Goal: Information Seeking & Learning: Check status

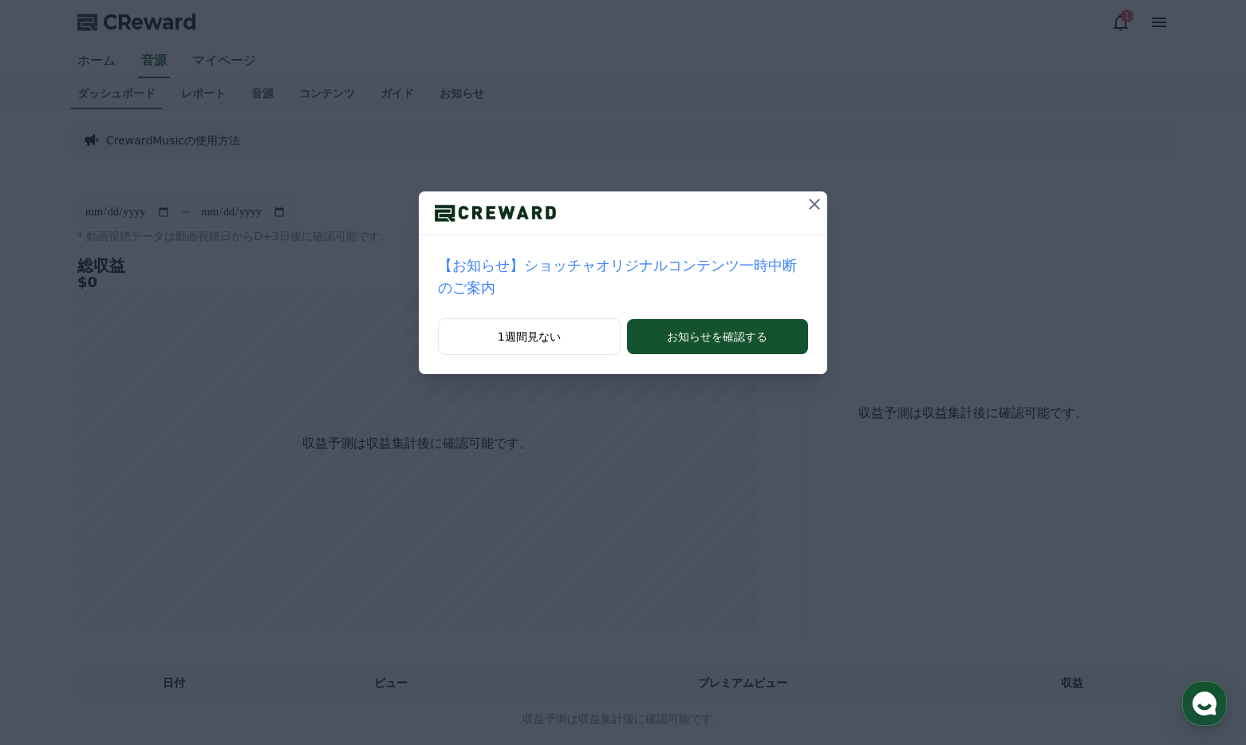
click at [811, 206] on icon at bounding box center [814, 204] width 19 height 19
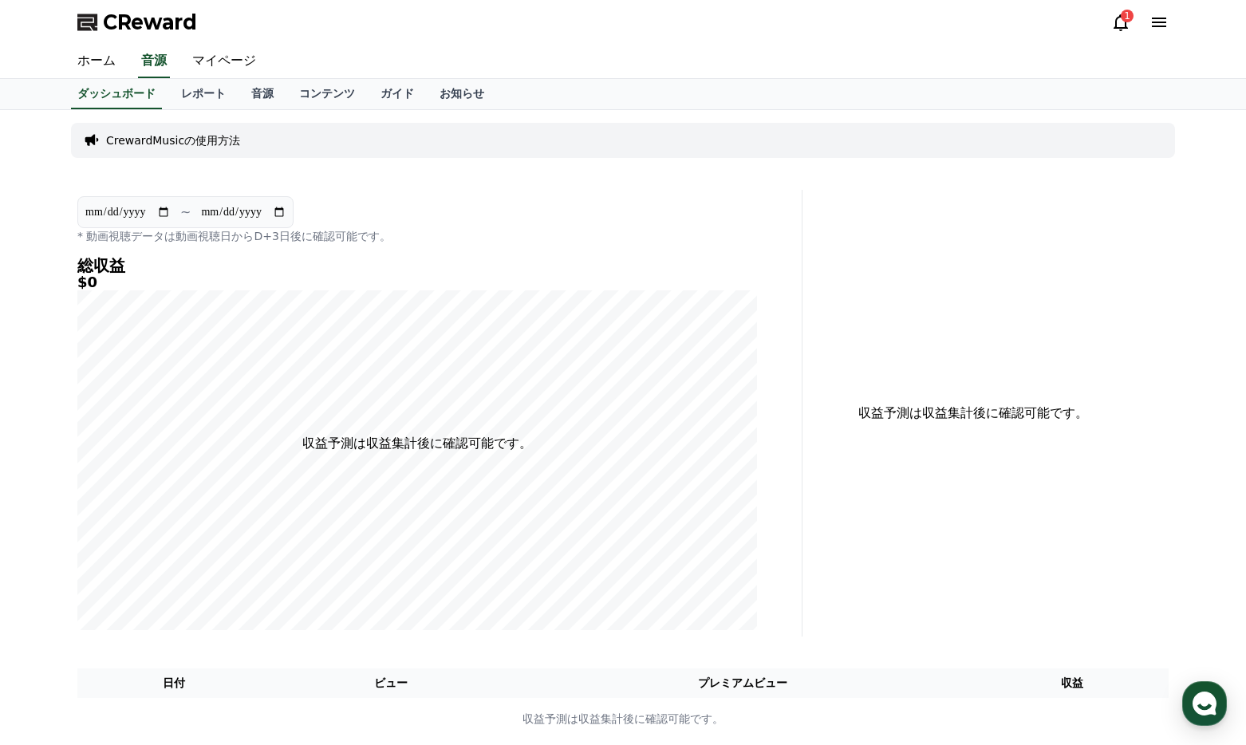
click at [1126, 14] on div "1" at bounding box center [1127, 16] width 13 height 13
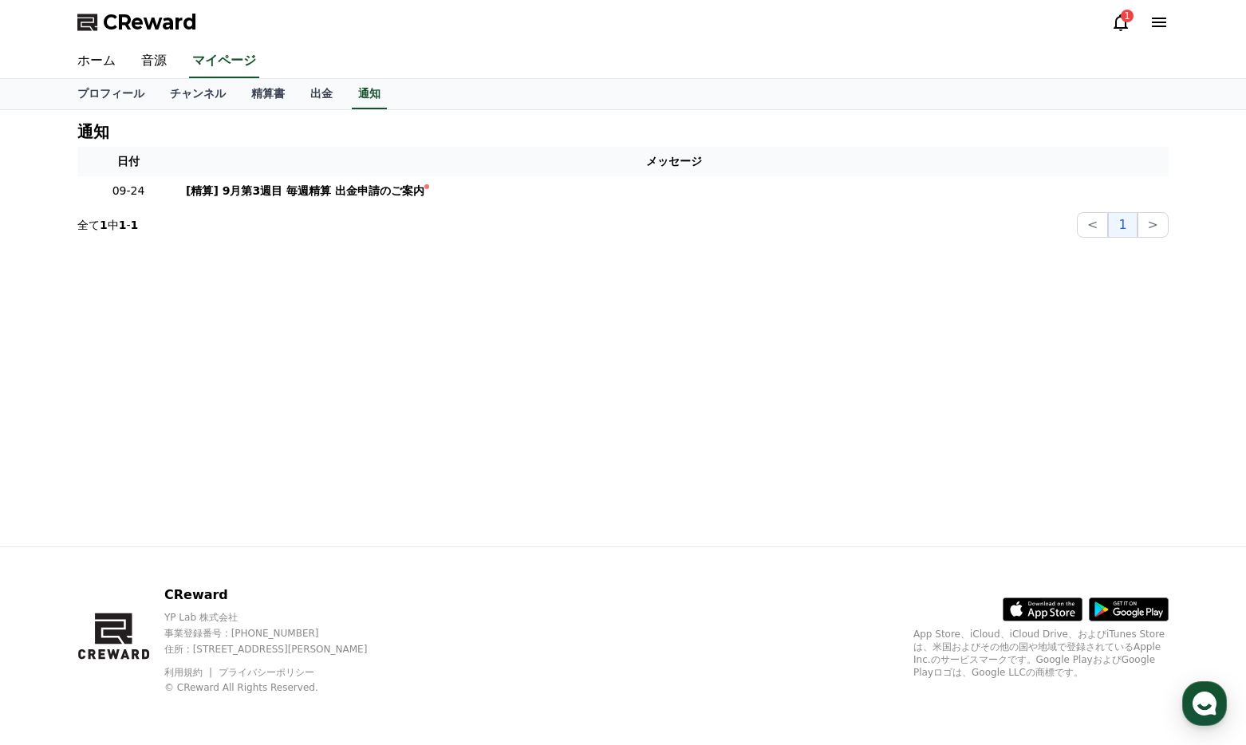
click at [1123, 23] on icon at bounding box center [1121, 22] width 19 height 19
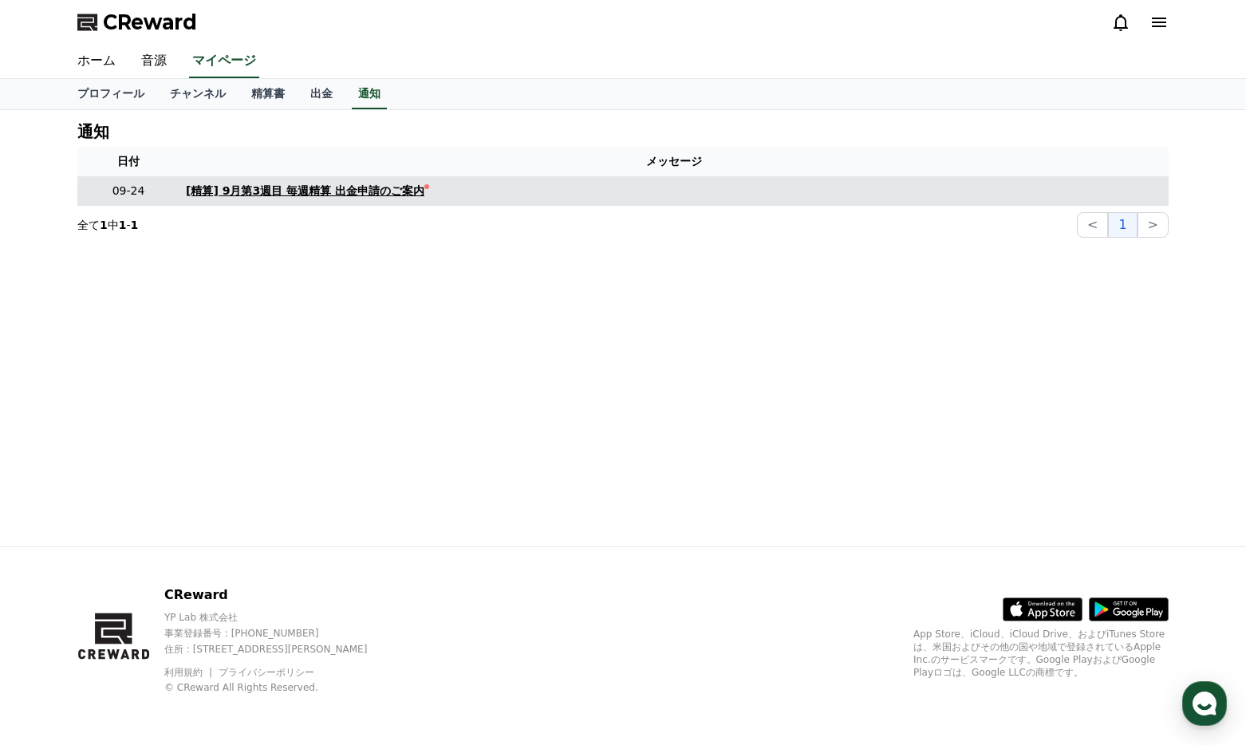
click at [263, 192] on div "[精算] 9月第3週目 毎週精算 出金申請のご案内" at bounding box center [305, 191] width 239 height 17
